Goal: Register for event/course

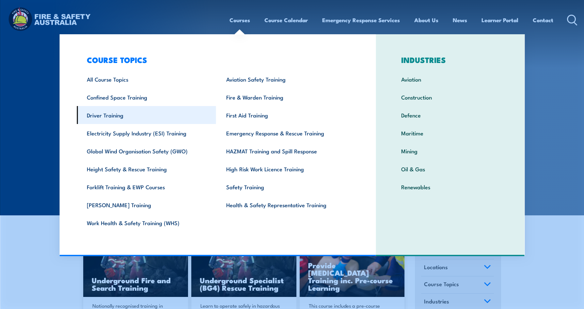
click at [87, 110] on link "Driver Training" at bounding box center [146, 115] width 139 height 18
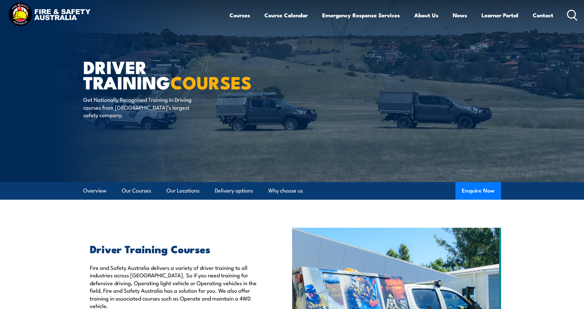
scroll to position [131, 0]
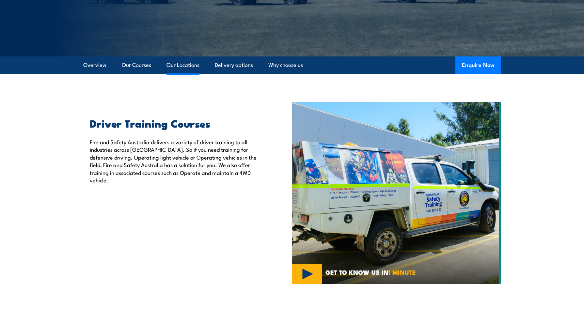
click at [176, 71] on link "Our Locations" at bounding box center [183, 65] width 33 height 17
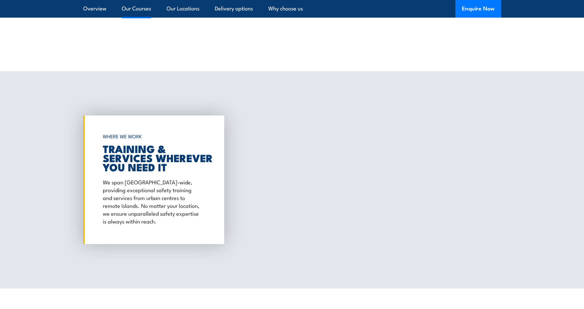
scroll to position [900, 0]
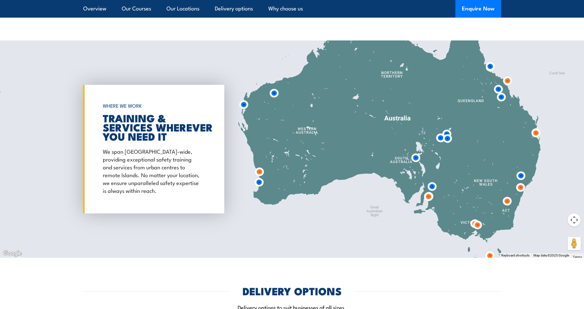
click at [537, 133] on img at bounding box center [536, 133] width 12 height 12
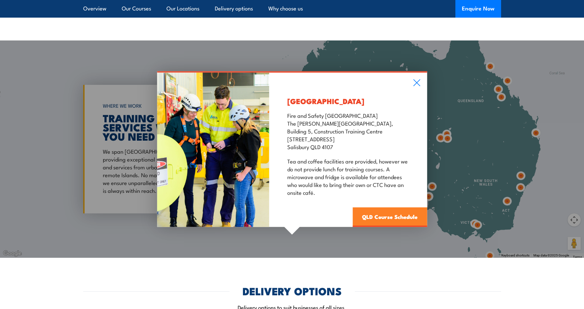
click at [395, 216] on link "QLD Course Schedule" at bounding box center [390, 217] width 74 height 20
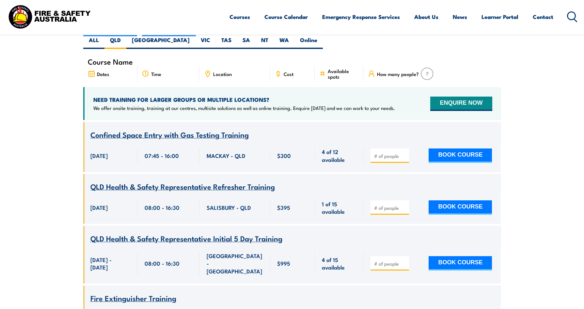
click at [216, 71] on span "Location" at bounding box center [222, 74] width 19 height 6
click at [207, 70] on icon at bounding box center [207, 73] width 7 height 7
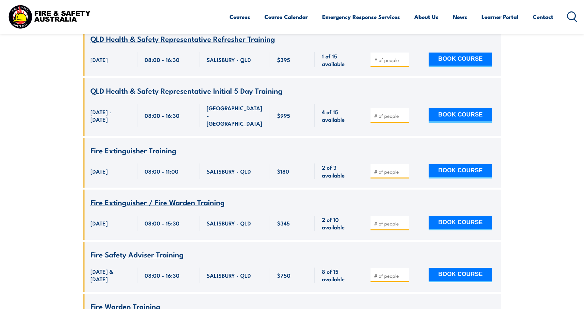
scroll to position [379, 0]
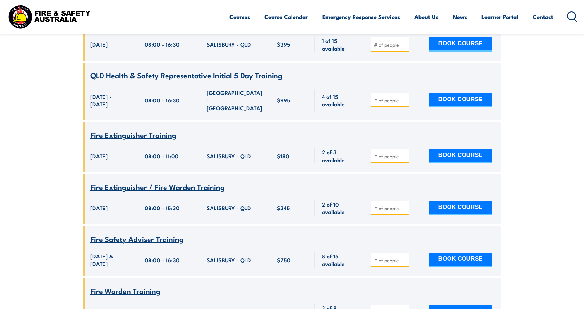
click at [152, 129] on span "Fire Extinguisher Training" at bounding box center [133, 134] width 86 height 11
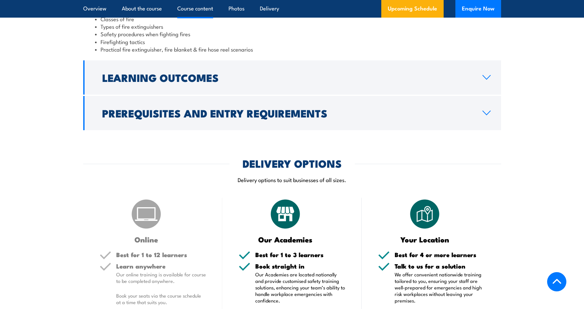
scroll to position [653, 0]
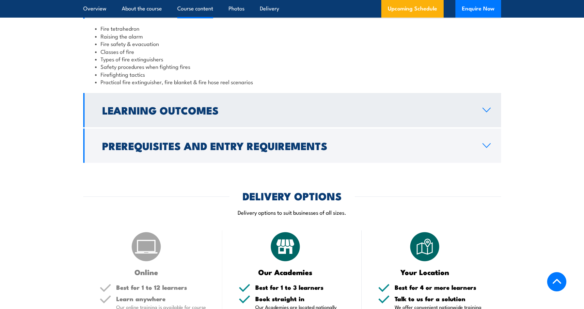
click at [191, 123] on link "Learning Outcomes" at bounding box center [292, 110] width 418 height 34
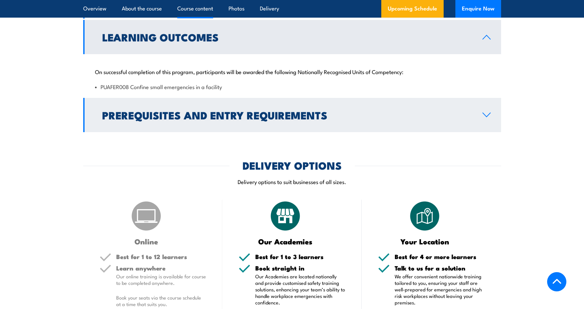
click at [199, 120] on h2 "Prerequisites and Entry Requirements" at bounding box center [287, 114] width 370 height 9
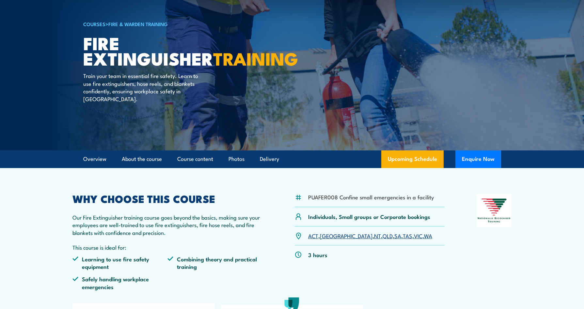
scroll to position [0, 0]
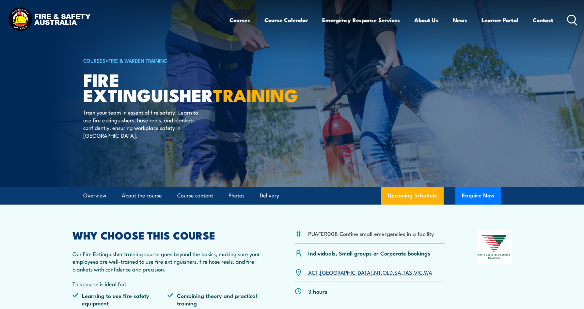
click at [567, 44] on img at bounding box center [292, 93] width 584 height 187
click at [11, 65] on img at bounding box center [292, 93] width 584 height 187
click at [27, 18] on img at bounding box center [50, 20] width 86 height 28
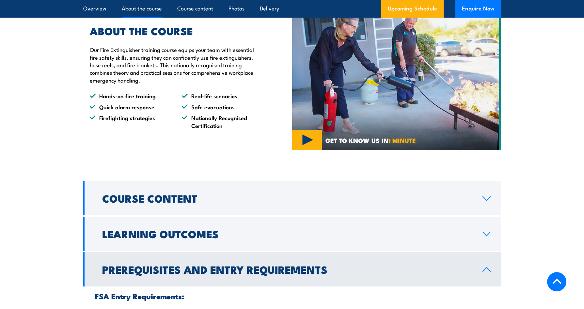
scroll to position [524, 0]
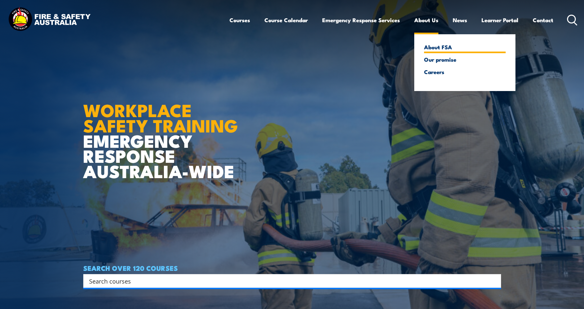
click at [431, 45] on link "About FSA" at bounding box center [465, 47] width 82 height 6
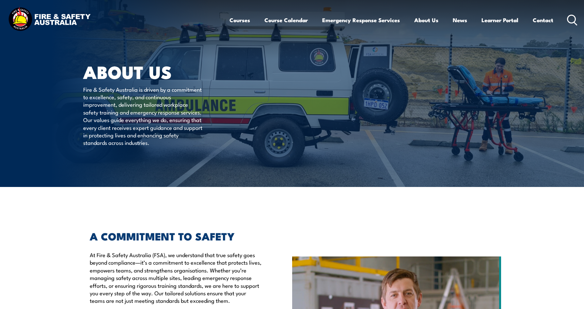
click at [45, 19] on img at bounding box center [50, 20] width 86 height 28
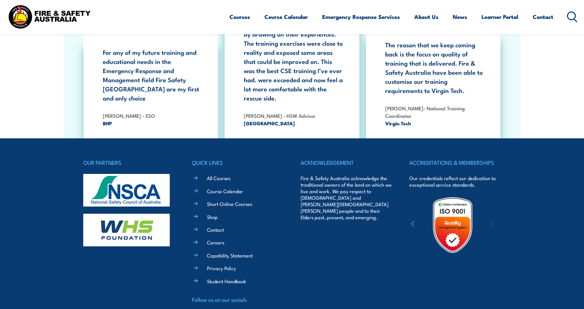
scroll to position [1195, 0]
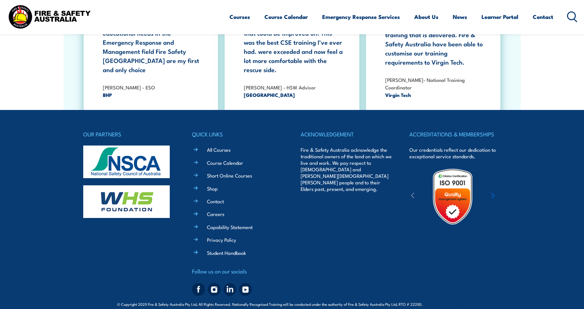
click at [491, 188] on div at bounding box center [453, 196] width 87 height 57
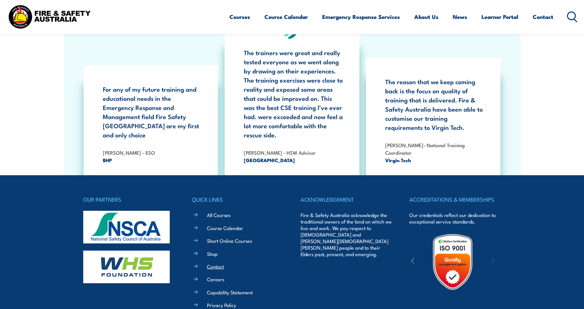
click at [212, 263] on link "Contact" at bounding box center [215, 266] width 17 height 7
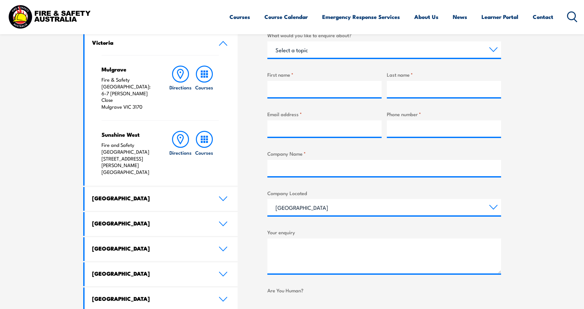
scroll to position [261, 0]
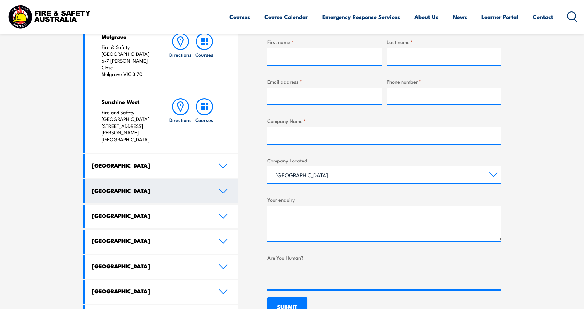
click at [181, 180] on link "[GEOGRAPHIC_DATA]" at bounding box center [162, 192] width 154 height 24
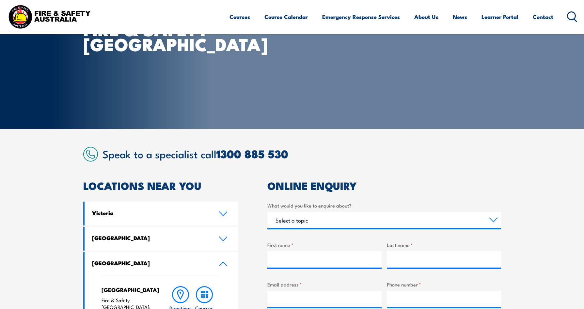
scroll to position [0, 0]
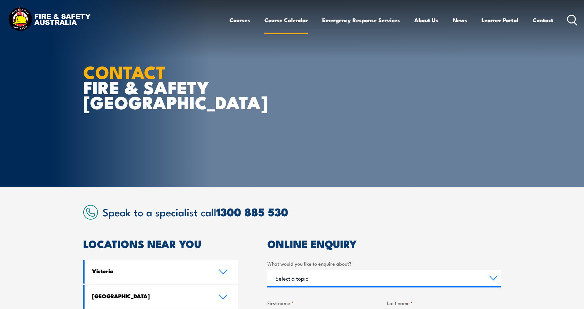
drag, startPoint x: 273, startPoint y: 20, endPoint x: 273, endPoint y: 33, distance: 13.7
click at [273, 20] on link "Course Calendar" at bounding box center [286, 19] width 43 height 17
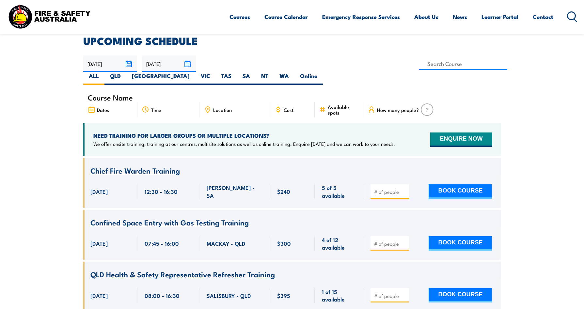
scroll to position [229, 0]
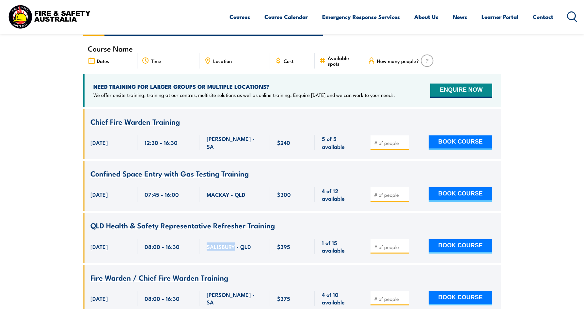
drag, startPoint x: 234, startPoint y: 233, endPoint x: 153, endPoint y: 223, distance: 81.3
click at [204, 232] on div "SALISBURY - QLD" at bounding box center [235, 246] width 71 height 33
click at [256, 230] on div "SALISBURY - QLD" at bounding box center [235, 246] width 71 height 33
drag, startPoint x: 234, startPoint y: 234, endPoint x: 201, endPoint y: 235, distance: 32.7
click at [201, 235] on div "SALISBURY - QLD" at bounding box center [235, 246] width 71 height 33
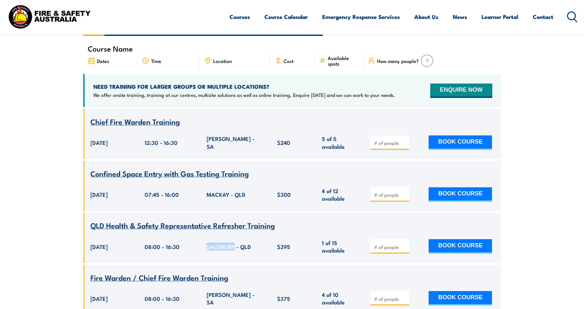
drag, startPoint x: 201, startPoint y: 235, endPoint x: 213, endPoint y: 235, distance: 11.8
copy span "[GEOGRAPHIC_DATA]"
